Goal: Information Seeking & Learning: Learn about a topic

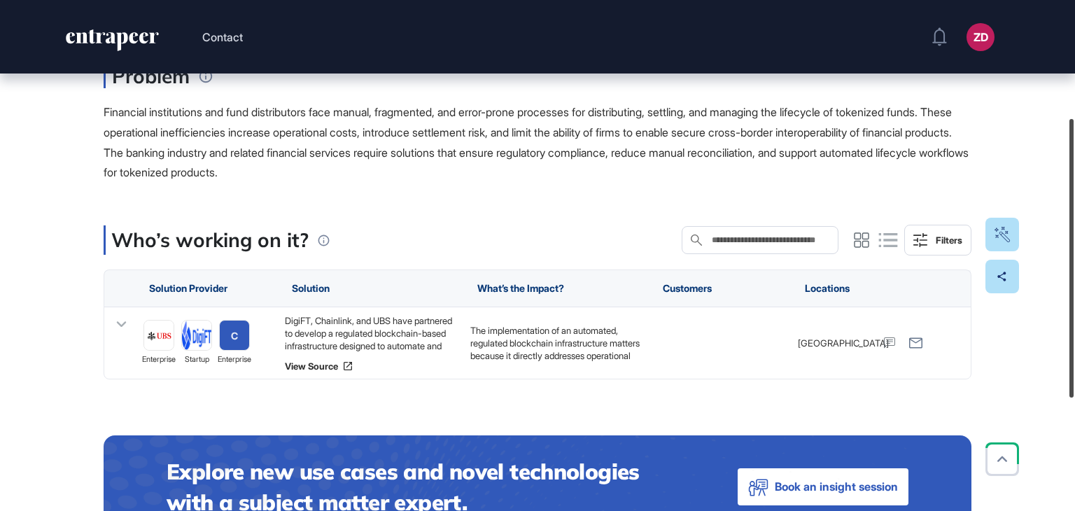
scroll to position [217, 0]
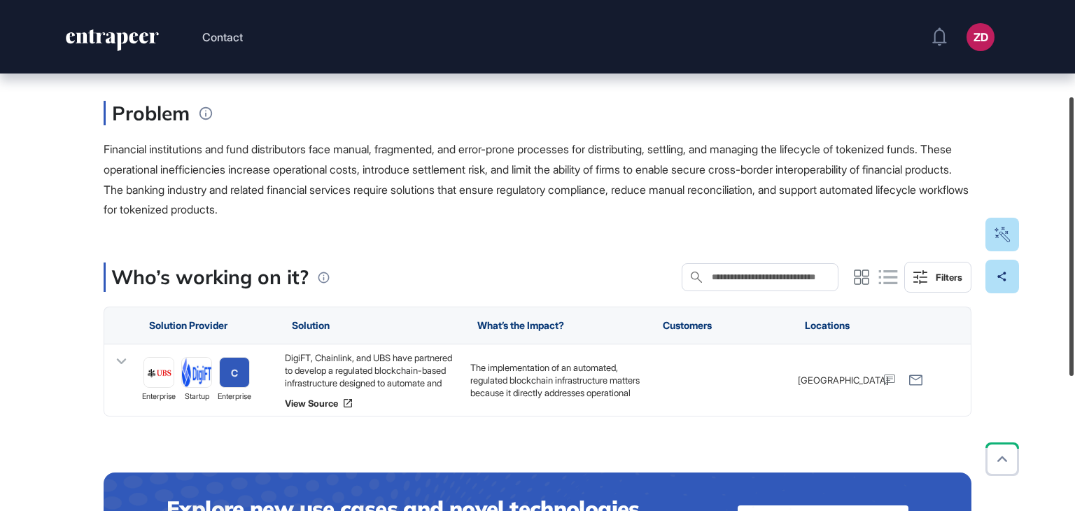
drag, startPoint x: 1075, startPoint y: 163, endPoint x: 1075, endPoint y: 258, distance: 95.2
click at [1074, 258] on div at bounding box center [1072, 236] width 4 height 279
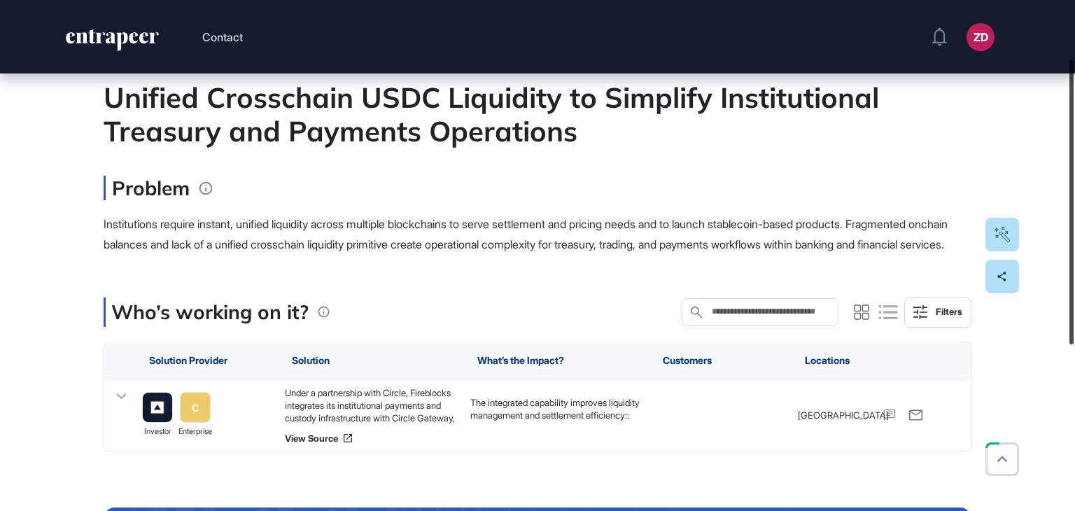
scroll to position [106, 0]
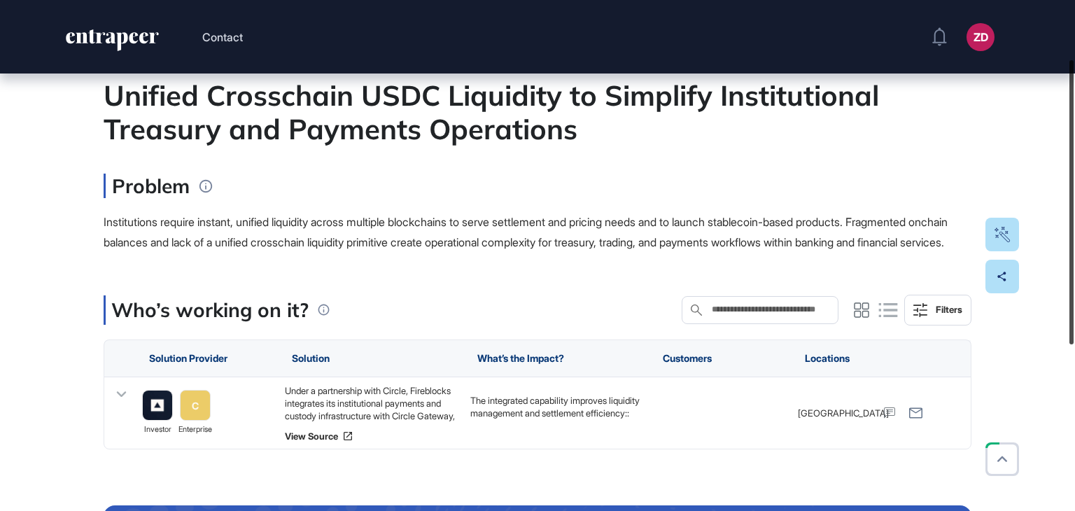
drag, startPoint x: 1075, startPoint y: 164, endPoint x: 1075, endPoint y: 223, distance: 58.8
click at [1074, 223] on div at bounding box center [1072, 202] width 4 height 284
click at [1074, 233] on div at bounding box center [1072, 202] width 4 height 284
drag, startPoint x: 1075, startPoint y: 352, endPoint x: 1075, endPoint y: 424, distance: 72.1
click at [1075, 424] on div "Use Case Tag for Gameboard Build Partner Invest Acquire banking banking transac…" at bounding box center [537, 358] width 1075 height 780
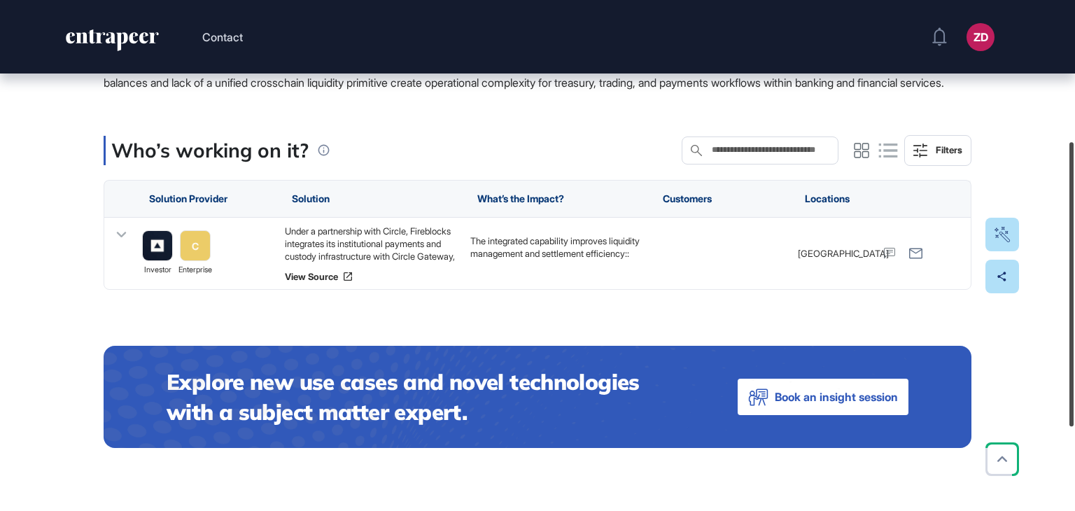
scroll to position [272, 0]
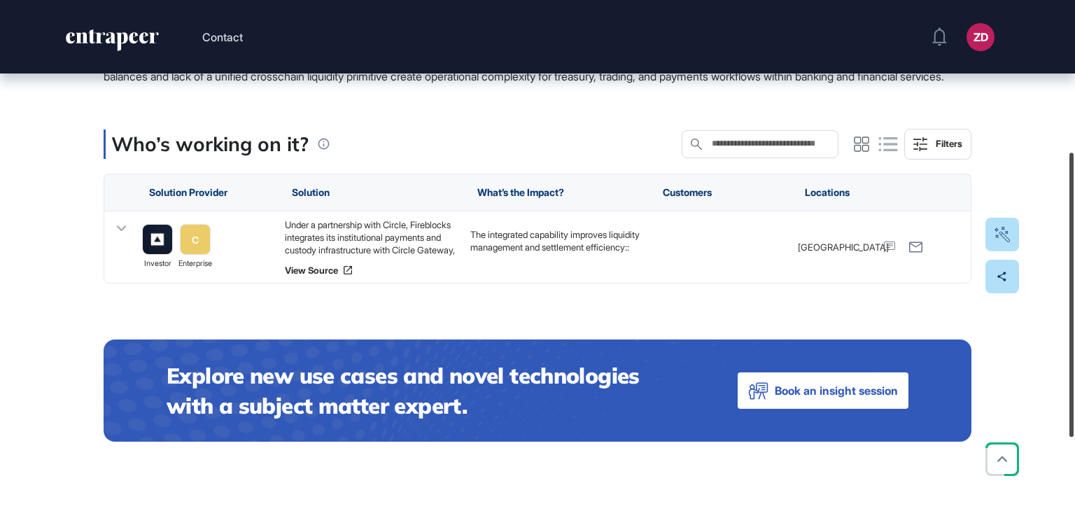
drag, startPoint x: 1075, startPoint y: 334, endPoint x: 1075, endPoint y: 426, distance: 92.4
click at [1074, 426] on div at bounding box center [1072, 295] width 4 height 284
click at [328, 276] on link "View Source" at bounding box center [371, 270] width 172 height 11
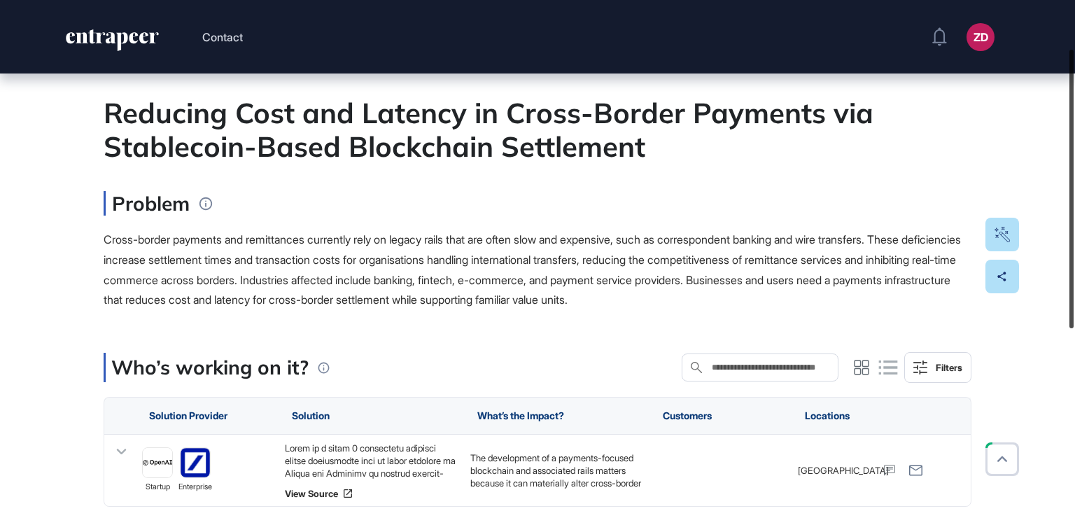
scroll to position [90, 0]
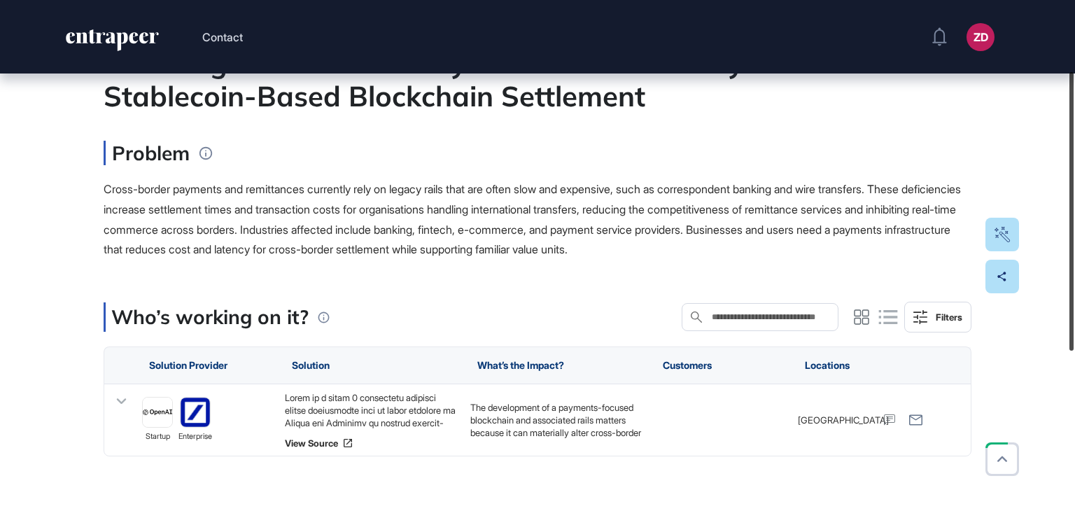
drag, startPoint x: 1075, startPoint y: 169, endPoint x: 1075, endPoint y: 258, distance: 89.6
click at [1074, 258] on div at bounding box center [1072, 211] width 4 height 279
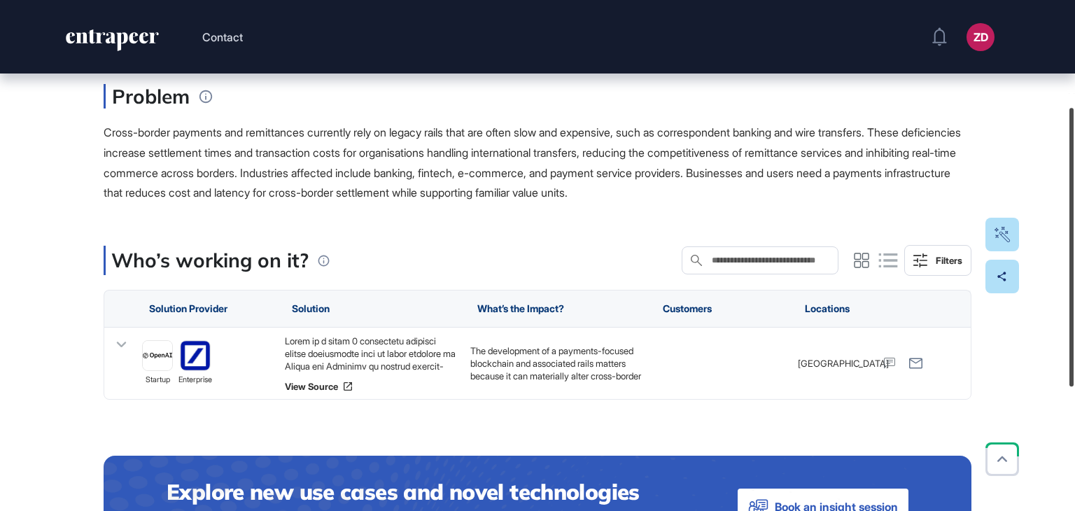
scroll to position [196, 0]
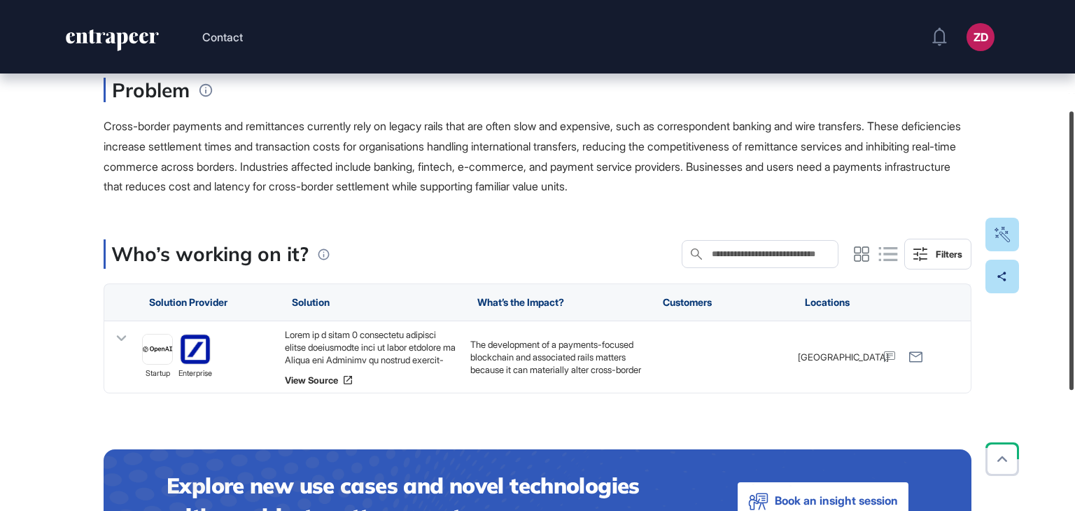
drag, startPoint x: 1075, startPoint y: 258, endPoint x: 1075, endPoint y: 279, distance: 21.0
click at [1074, 279] on div at bounding box center [1072, 250] width 4 height 279
